Goal: Check status: Check status

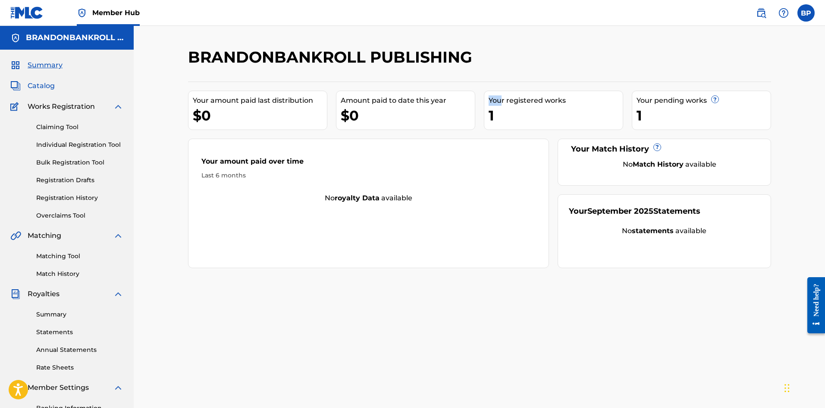
click at [43, 84] on span "Catalog" at bounding box center [41, 86] width 27 height 10
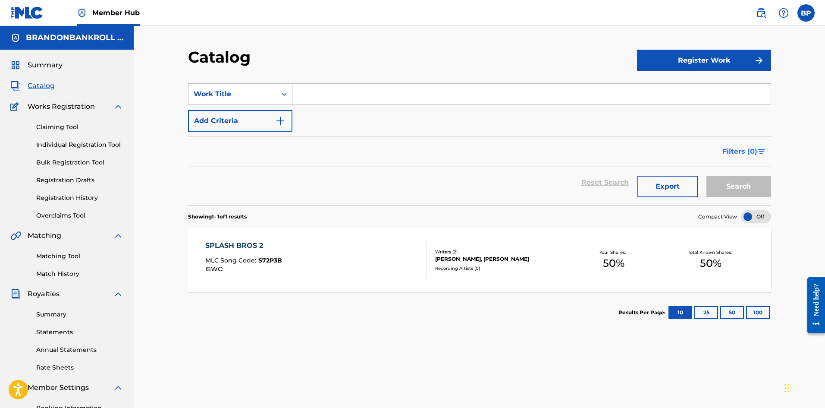
click at [736, 162] on div "Filters ( 0 )" at bounding box center [479, 151] width 583 height 31
click at [738, 156] on span "Filters ( 0 )" at bounding box center [739, 151] width 35 height 10
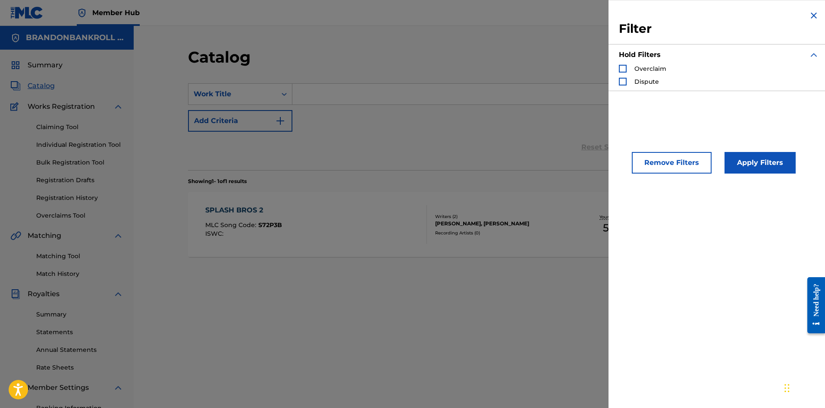
click at [514, 110] on div "SearchWithCriteriaeff396d4-6ed6-487f-bfeb-c29ac665e827 Work Title Add Criteria" at bounding box center [479, 107] width 583 height 48
click at [165, 147] on div "Catalog Register Work SearchWithCriteriaeff396d4-6ed6-487f-bfeb-c29ac665e827 Wo…" at bounding box center [479, 259] width 691 height 467
click at [812, 17] on img "Search Form" at bounding box center [814, 15] width 10 height 10
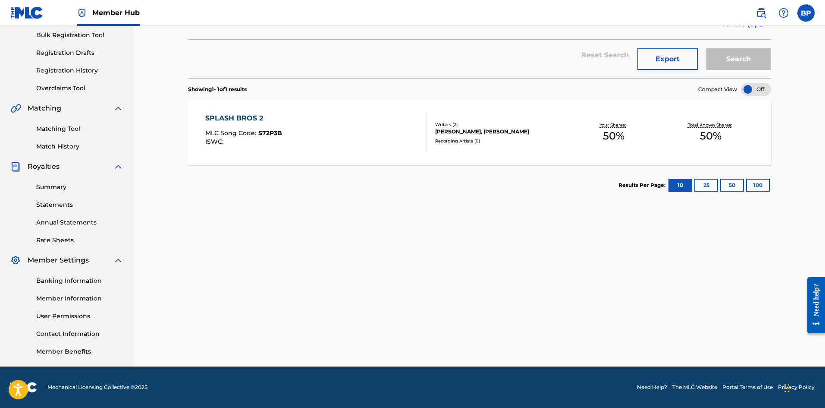
scroll to position [41, 0]
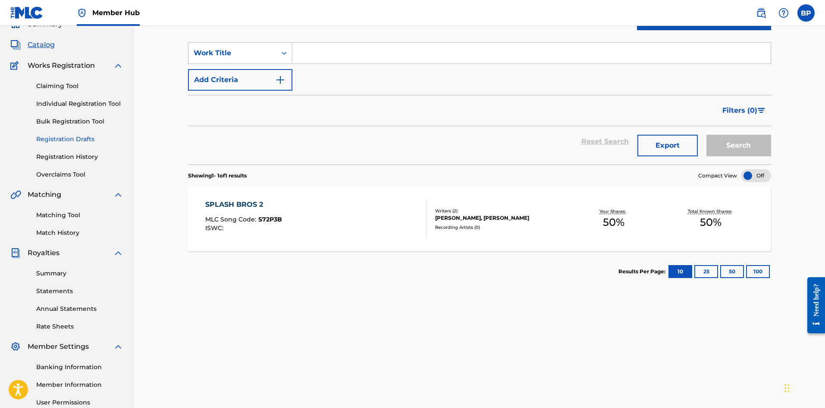
click at [80, 143] on link "Registration Drafts" at bounding box center [79, 139] width 87 height 9
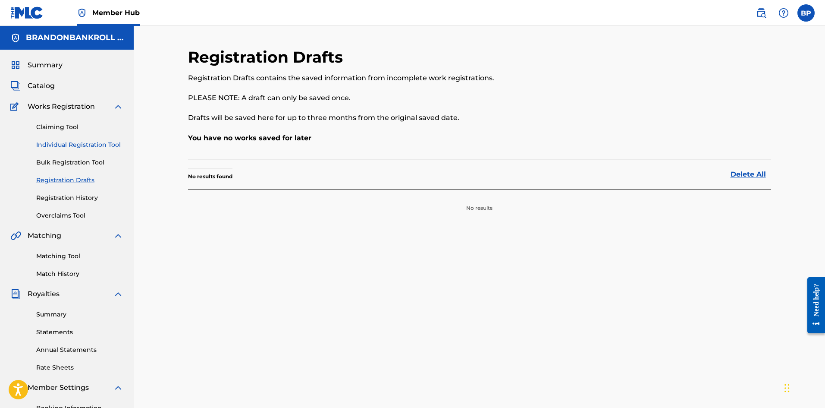
click at [77, 148] on link "Individual Registration Tool" at bounding box center [79, 144] width 87 height 9
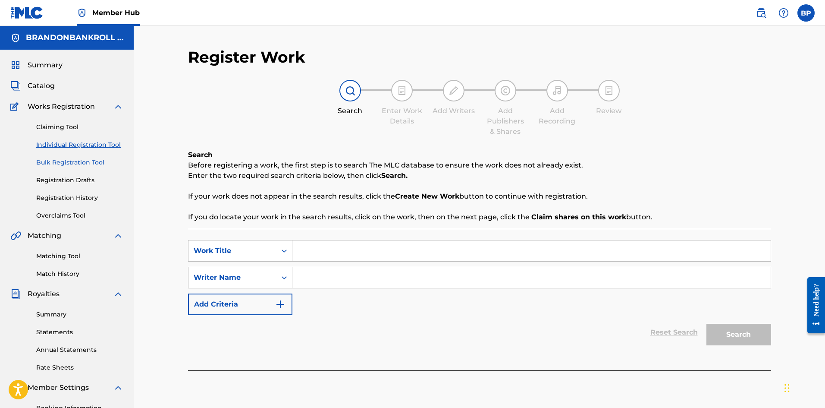
click at [73, 164] on link "Bulk Registration Tool" at bounding box center [79, 162] width 87 height 9
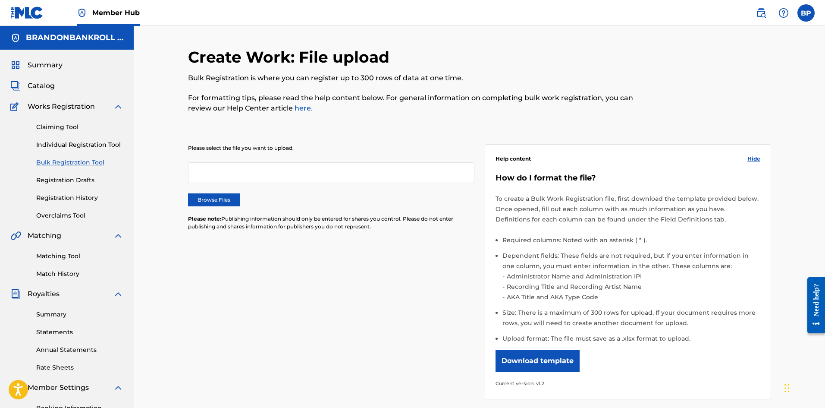
click at [65, 132] on div "Claiming Tool Individual Registration Tool Bulk Registration Tool Registration …" at bounding box center [66, 166] width 113 height 108
click at [61, 130] on link "Claiming Tool" at bounding box center [79, 126] width 87 height 9
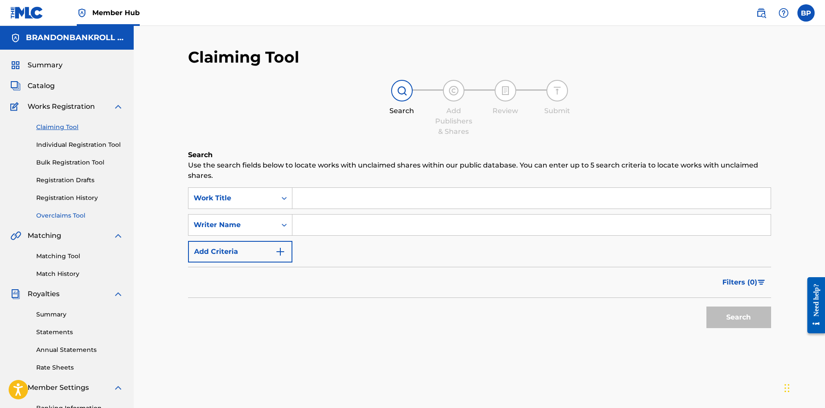
click at [77, 215] on link "Overclaims Tool" at bounding box center [79, 215] width 87 height 9
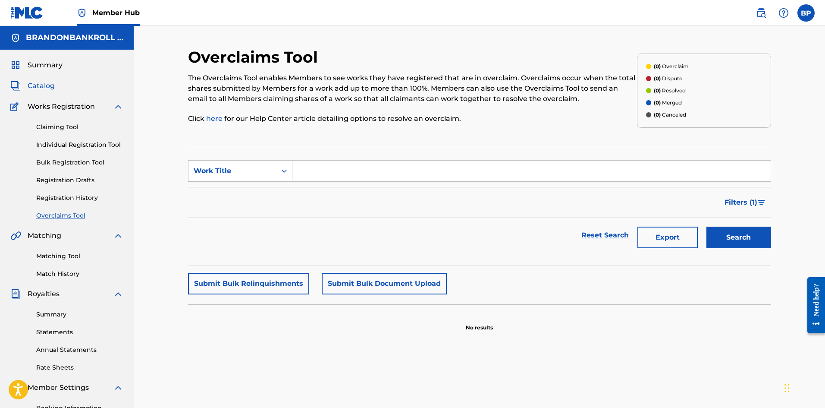
click at [40, 91] on span "Catalog" at bounding box center [41, 86] width 27 height 10
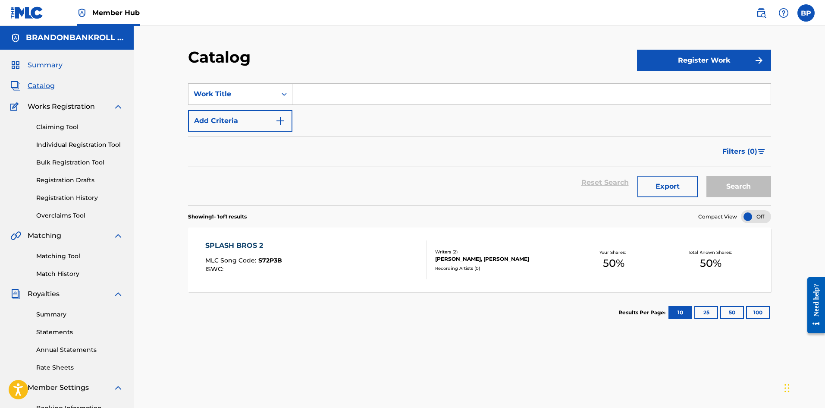
click at [51, 69] on span "Summary" at bounding box center [45, 65] width 35 height 10
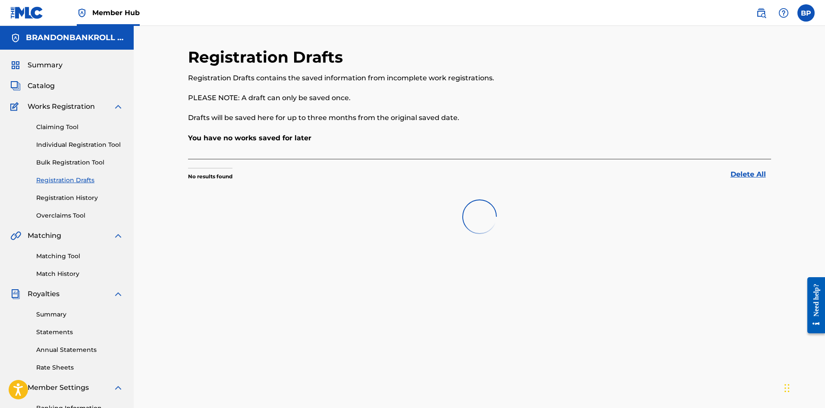
scroll to position [41, 0]
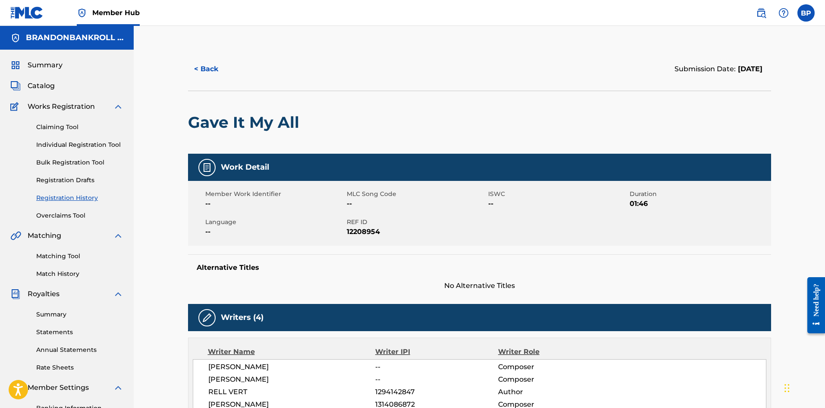
scroll to position [43, 0]
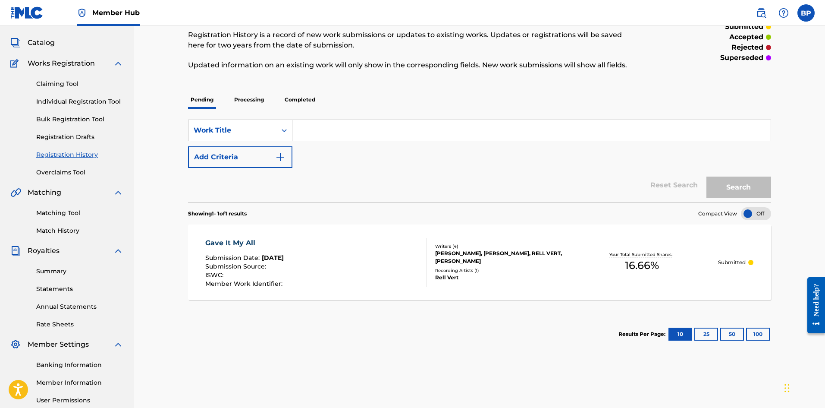
click at [236, 237] on div "Gave It My All Submission Date : [DATE] Submission Source : ISWC : Member Work …" at bounding box center [479, 261] width 583 height 75
